Goal: Answer question/provide support: Answer question/provide support

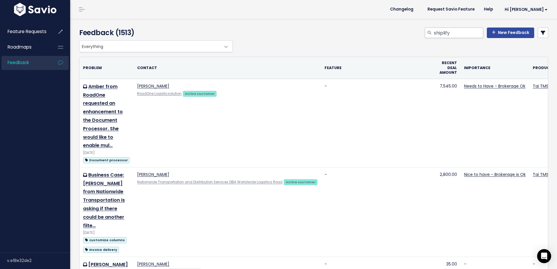
type input "shiplify"
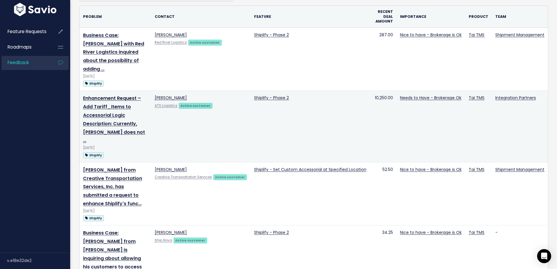
scroll to position [38, 0]
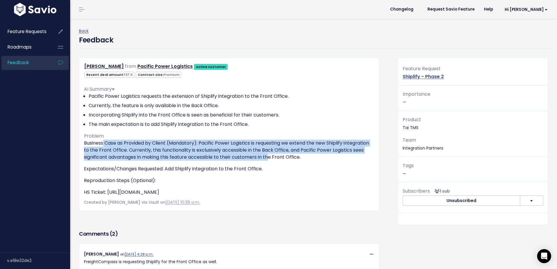
drag, startPoint x: 159, startPoint y: 147, endPoint x: 308, endPoint y: 158, distance: 148.7
click at [307, 158] on p "Business Case as Provided by Client (Mandatory): Pacific Power Logistics is req…" at bounding box center [229, 150] width 290 height 21
click at [302, 158] on p "Business Case as Provided by Client (Mandatory): Pacific Power Logistics is req…" at bounding box center [229, 150] width 290 height 21
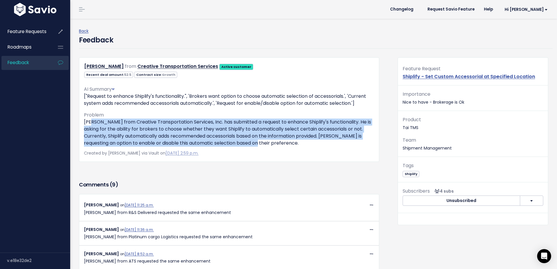
drag, startPoint x: 94, startPoint y: 123, endPoint x: 264, endPoint y: 143, distance: 171.2
click at [264, 143] on p "Adam from Creative Transportation Services, Inc. has submitted a request to enh…" at bounding box center [229, 132] width 290 height 28
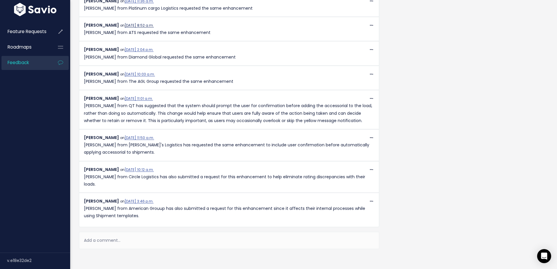
scroll to position [262, 0]
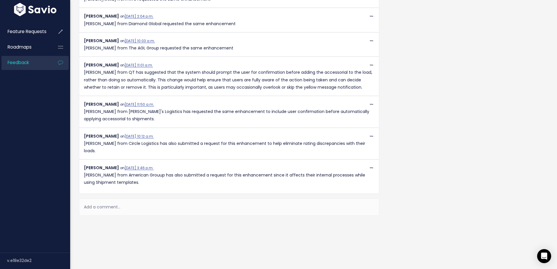
click at [108, 202] on div "Add a comment..." at bounding box center [229, 206] width 300 height 17
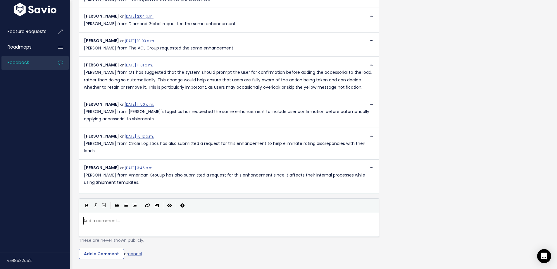
scroll to position [2, 0]
paste textarea
type textarea "form B"
type textarea "rom Bolt Logistics"
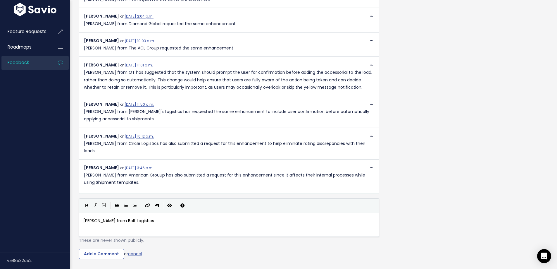
type textarea "ogistics"
type textarea "Transport is also requesting for the ability o"
type textarea "to disable the auti"
type textarea "omatic inclussi"
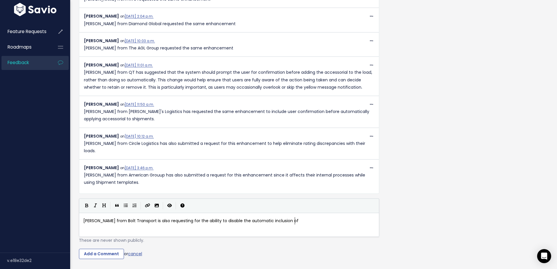
scroll to position [2, 12]
type textarea "ion of accessorials as they do not applioy"
type textarea "y"
type textarea "y for yu"
type textarea "YTu"
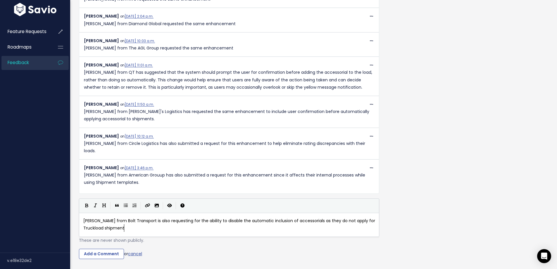
scroll to position [2, 43]
type textarea "Truckload shipments"
click at [111, 251] on input "Add a Comment" at bounding box center [101, 254] width 45 height 11
